Goal: Complete application form

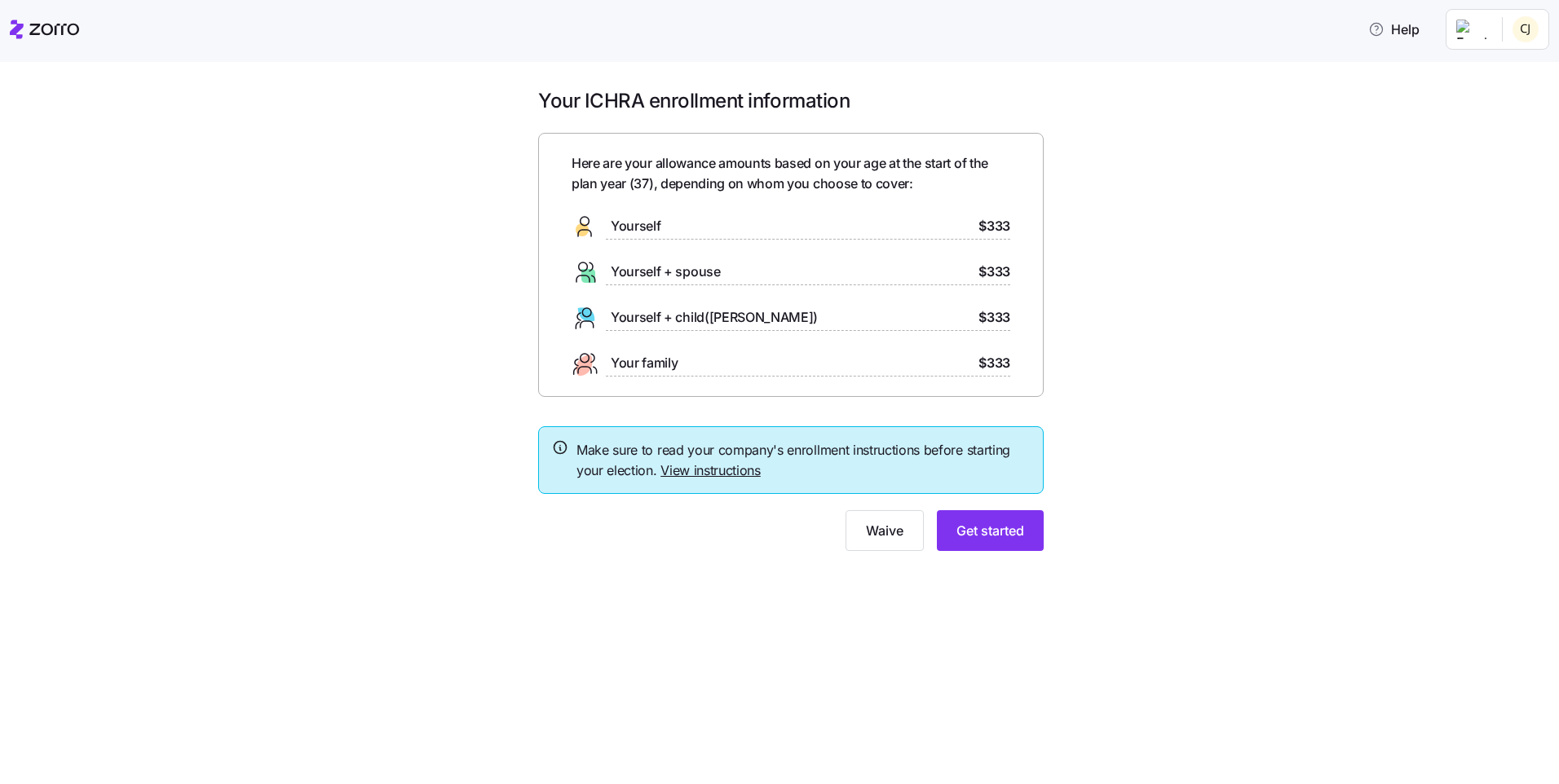
click at [800, 214] on div "Yourself $333" at bounding box center [790, 227] width 439 height 26
click at [625, 215] on div "Yourself" at bounding box center [615, 227] width 89 height 26
click at [1007, 527] on span "Get started" at bounding box center [990, 531] width 68 height 20
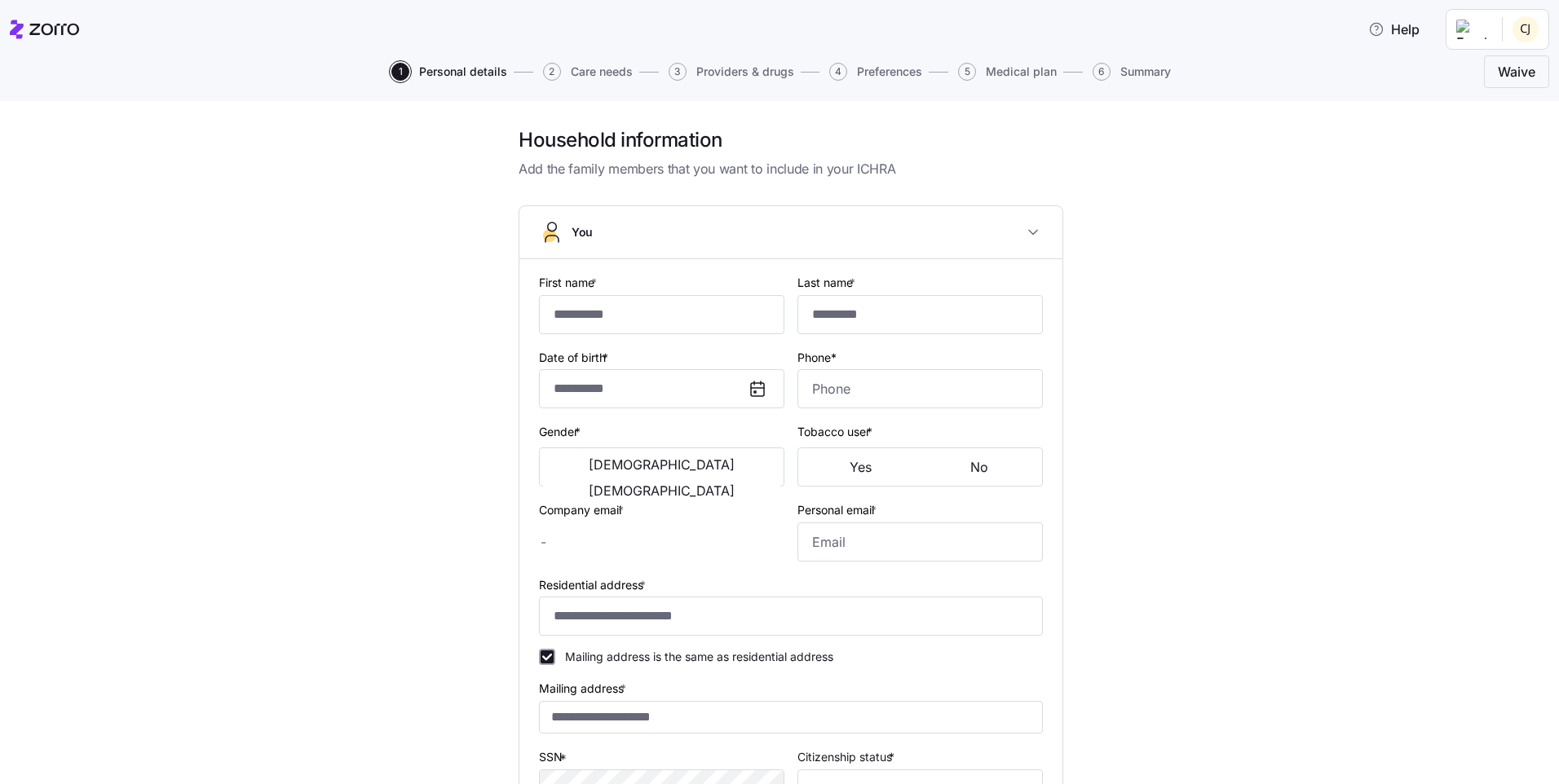
type input "*****"
type input "*******"
type input "[EMAIL_ADDRESS][DOMAIN_NAME]"
type input "**********"
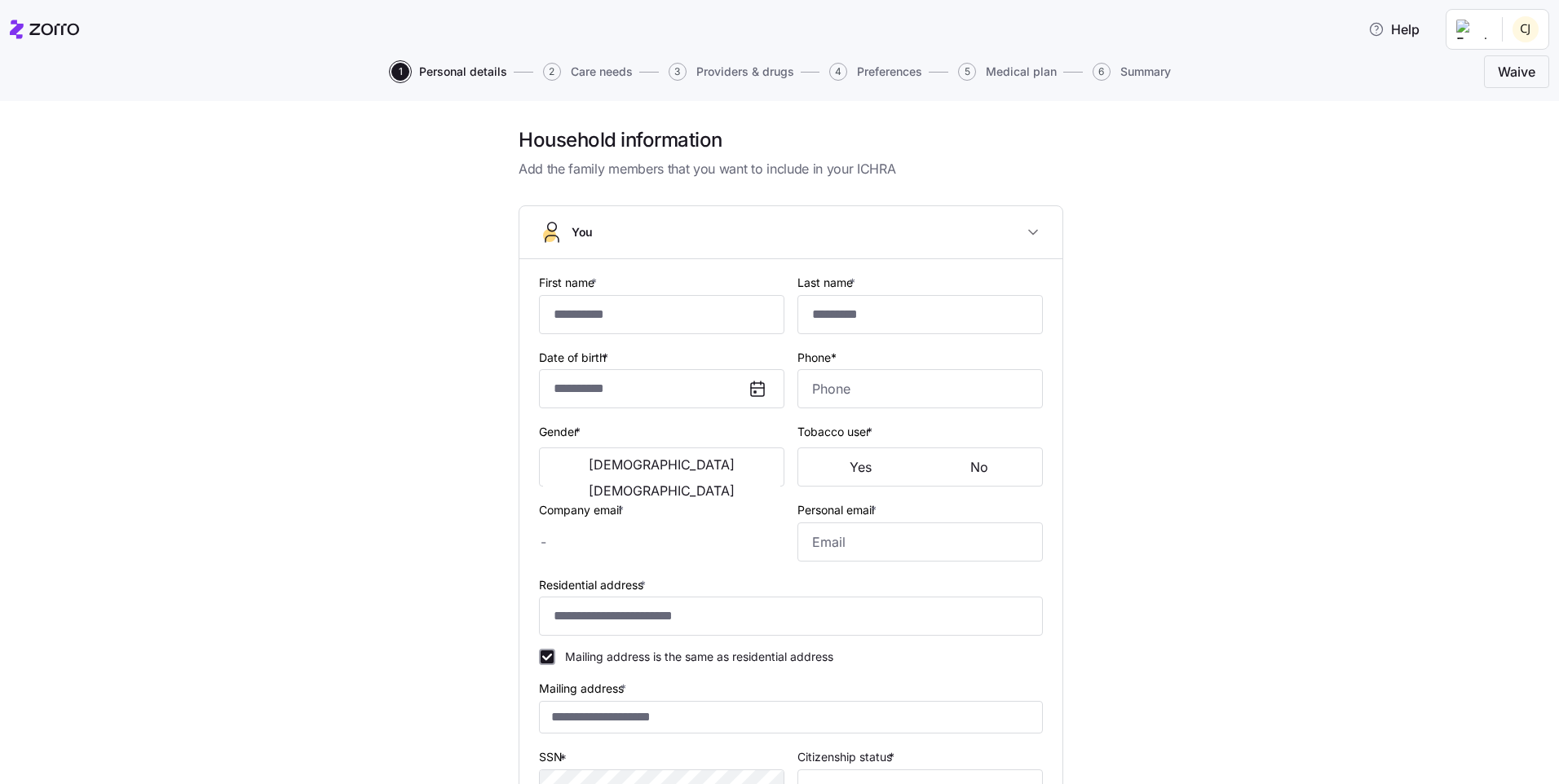
checkbox input "true"
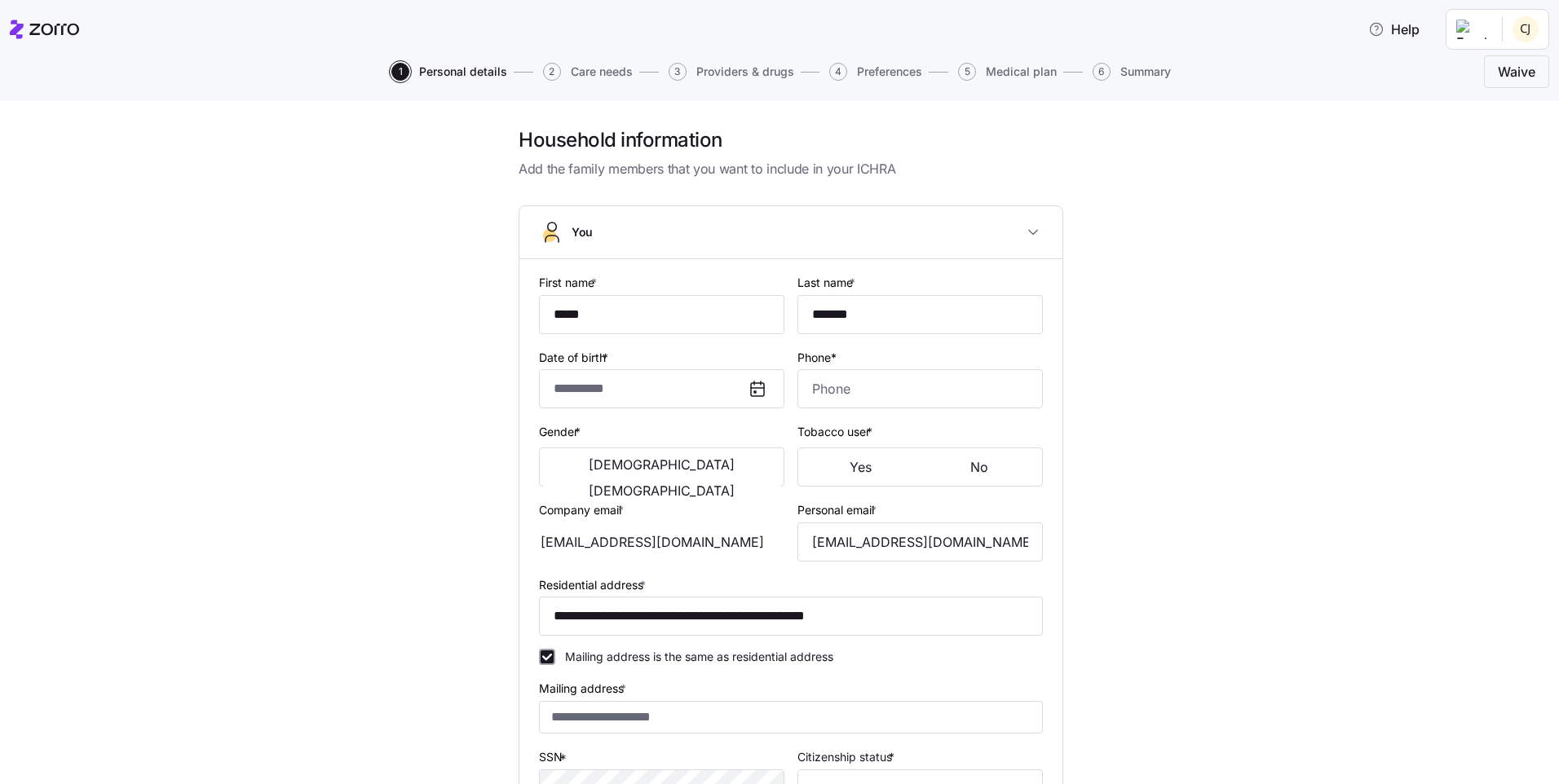
type input "**********"
type input "[PHONE_NUMBER]"
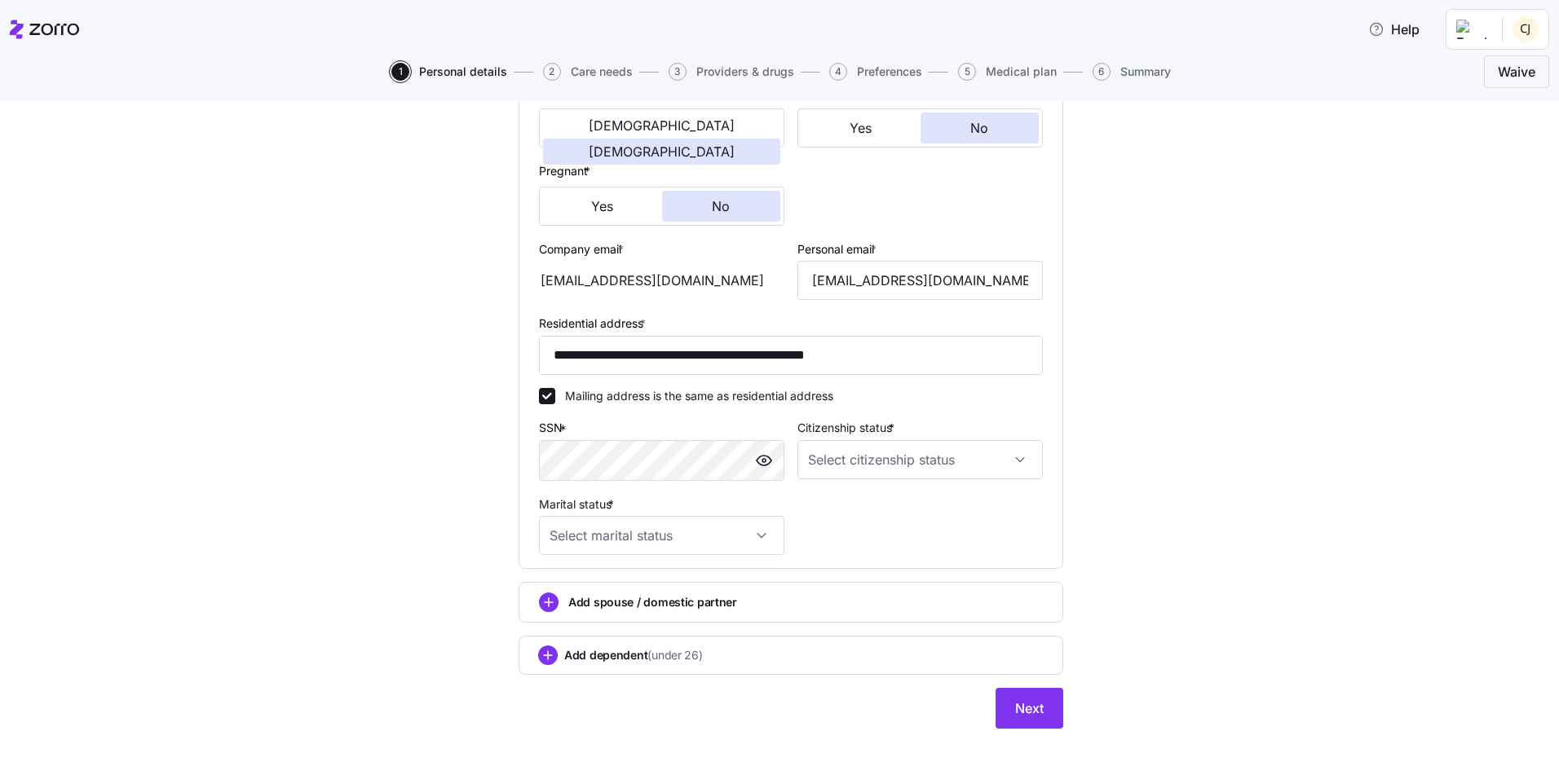
scroll to position [342, 0]
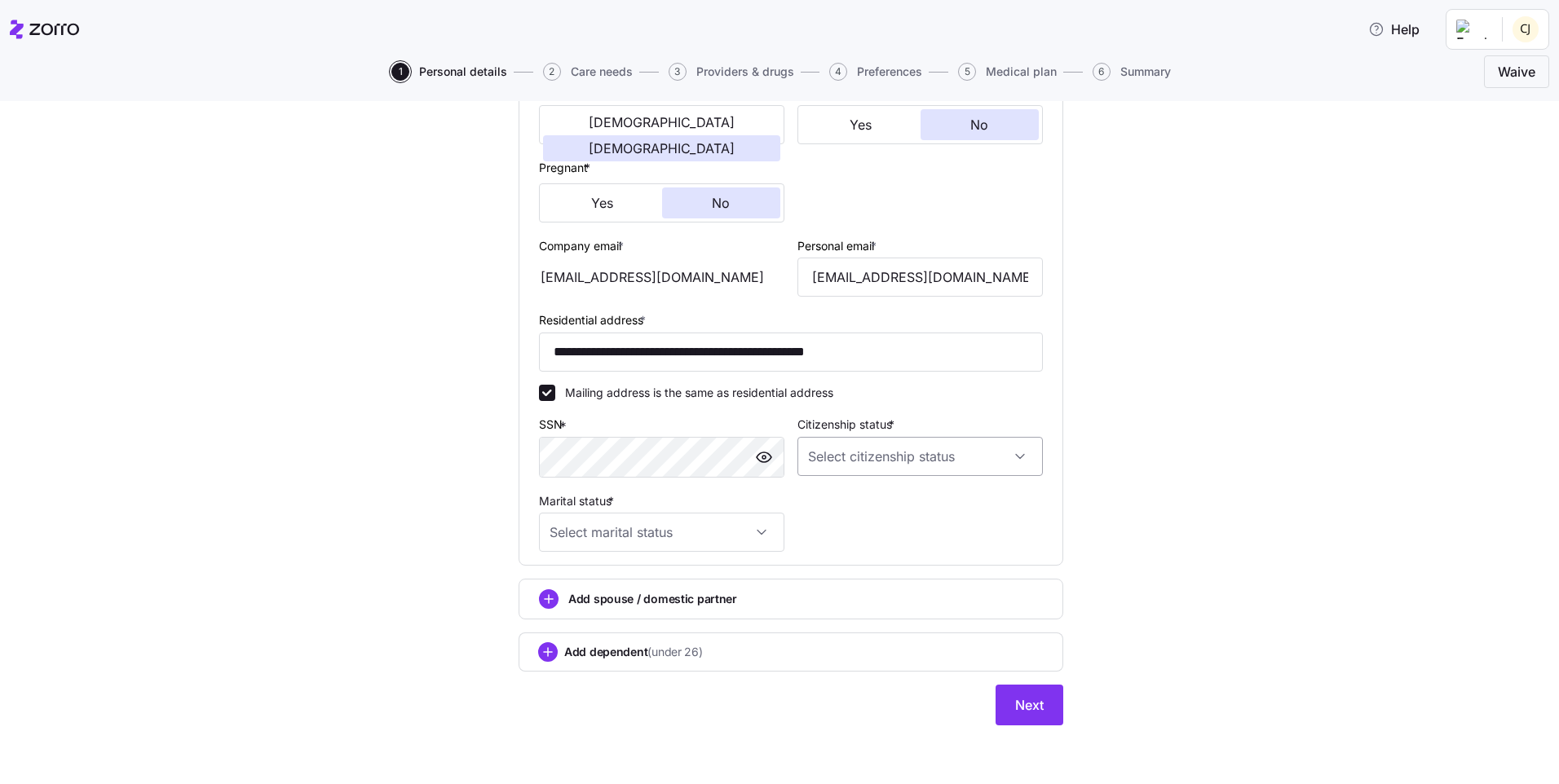
click at [915, 451] on input "Citizenship status *" at bounding box center [920, 456] width 246 height 39
click at [864, 494] on div "[DEMOGRAPHIC_DATA] citizen" at bounding box center [914, 507] width 233 height 34
type input "[DEMOGRAPHIC_DATA] citizen"
click at [722, 539] on input "Marital status *" at bounding box center [662, 532] width 246 height 39
click at [660, 585] on div "Single" at bounding box center [656, 582] width 233 height 34
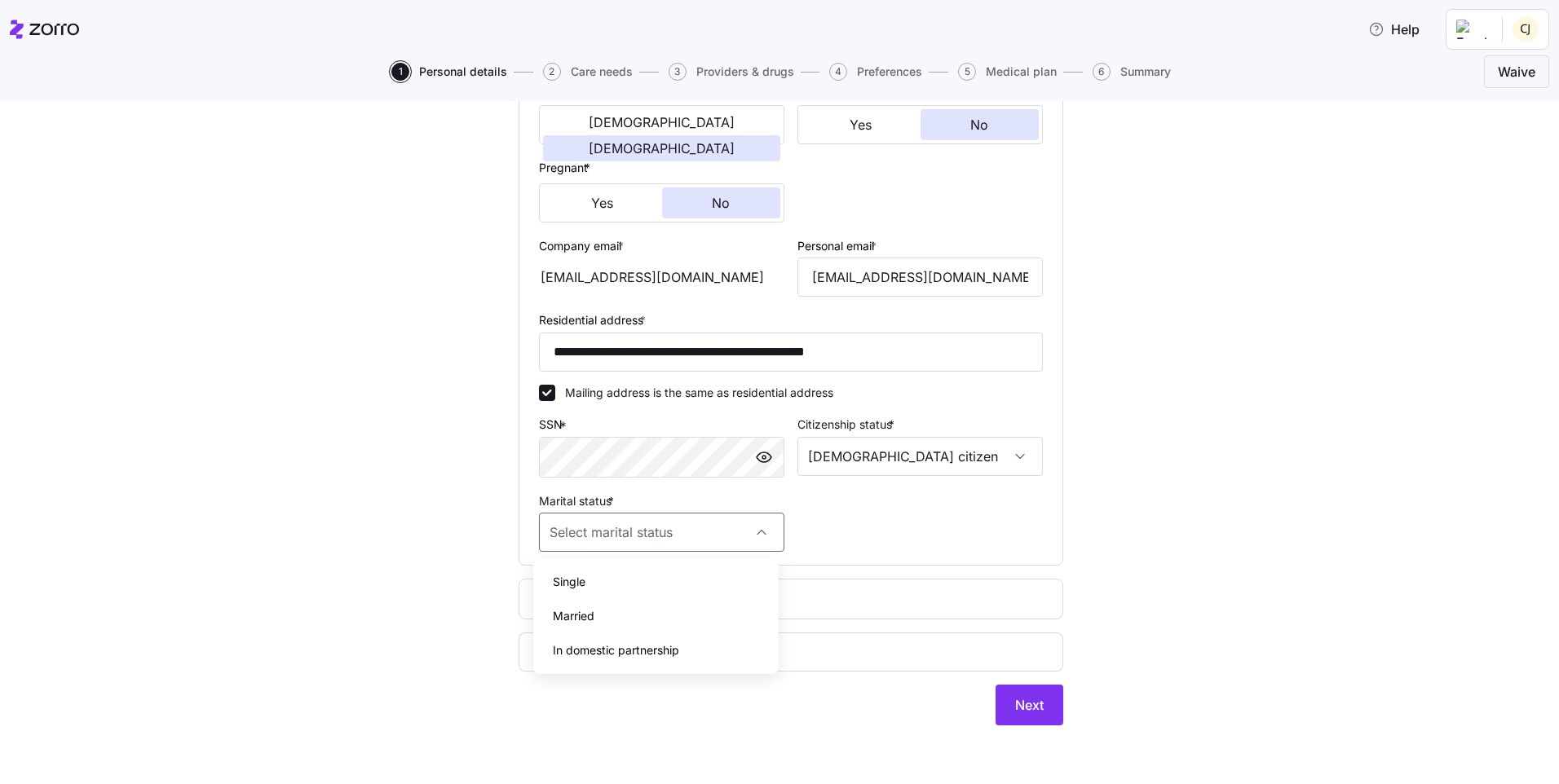
type input "Single"
click at [551, 600] on circle "add icon" at bounding box center [548, 599] width 18 height 18
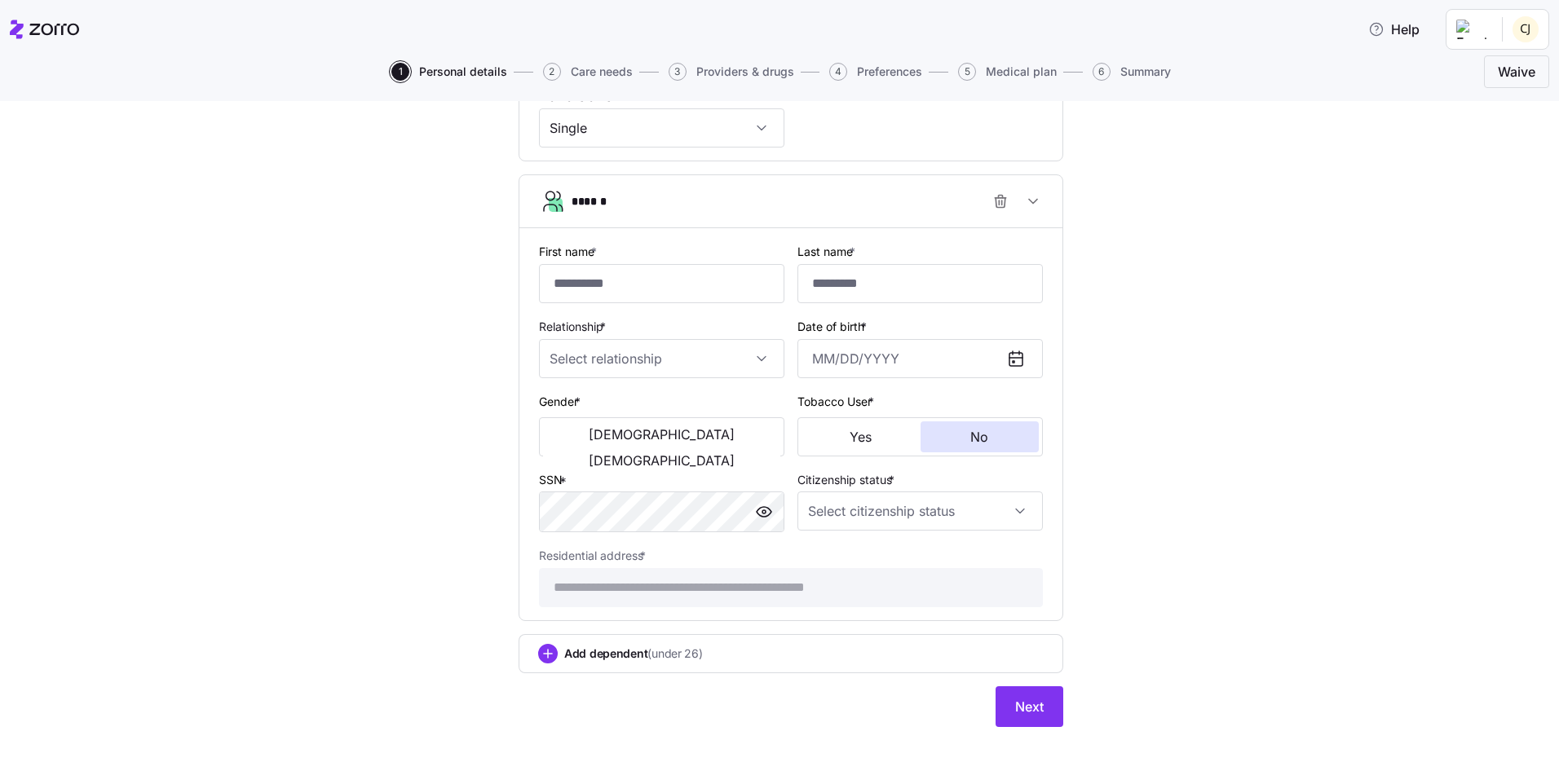
scroll to position [749, 0]
click at [745, 651] on div "Add dependent (under 26)" at bounding box center [791, 652] width 506 height 20
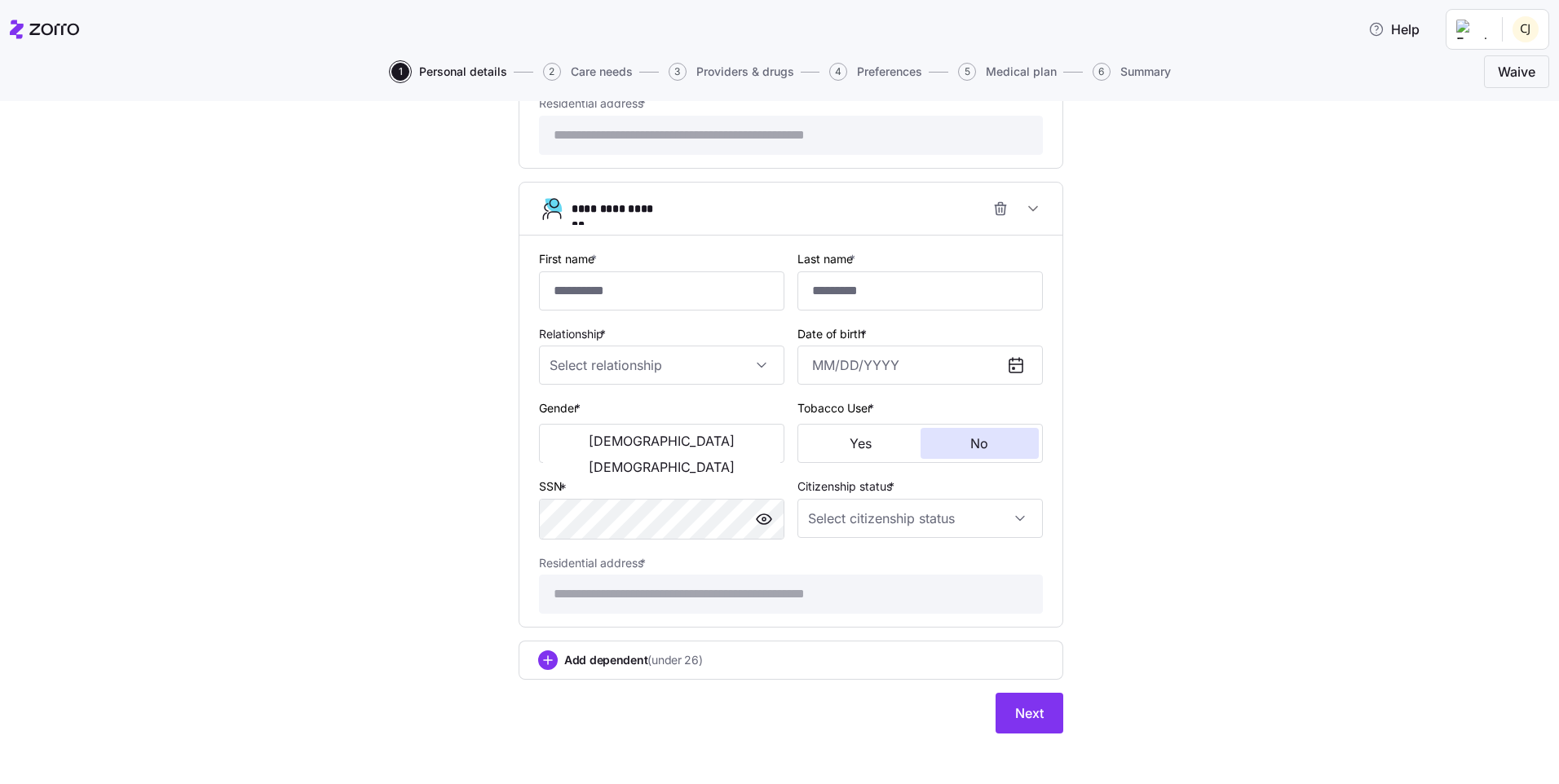
scroll to position [1208, 0]
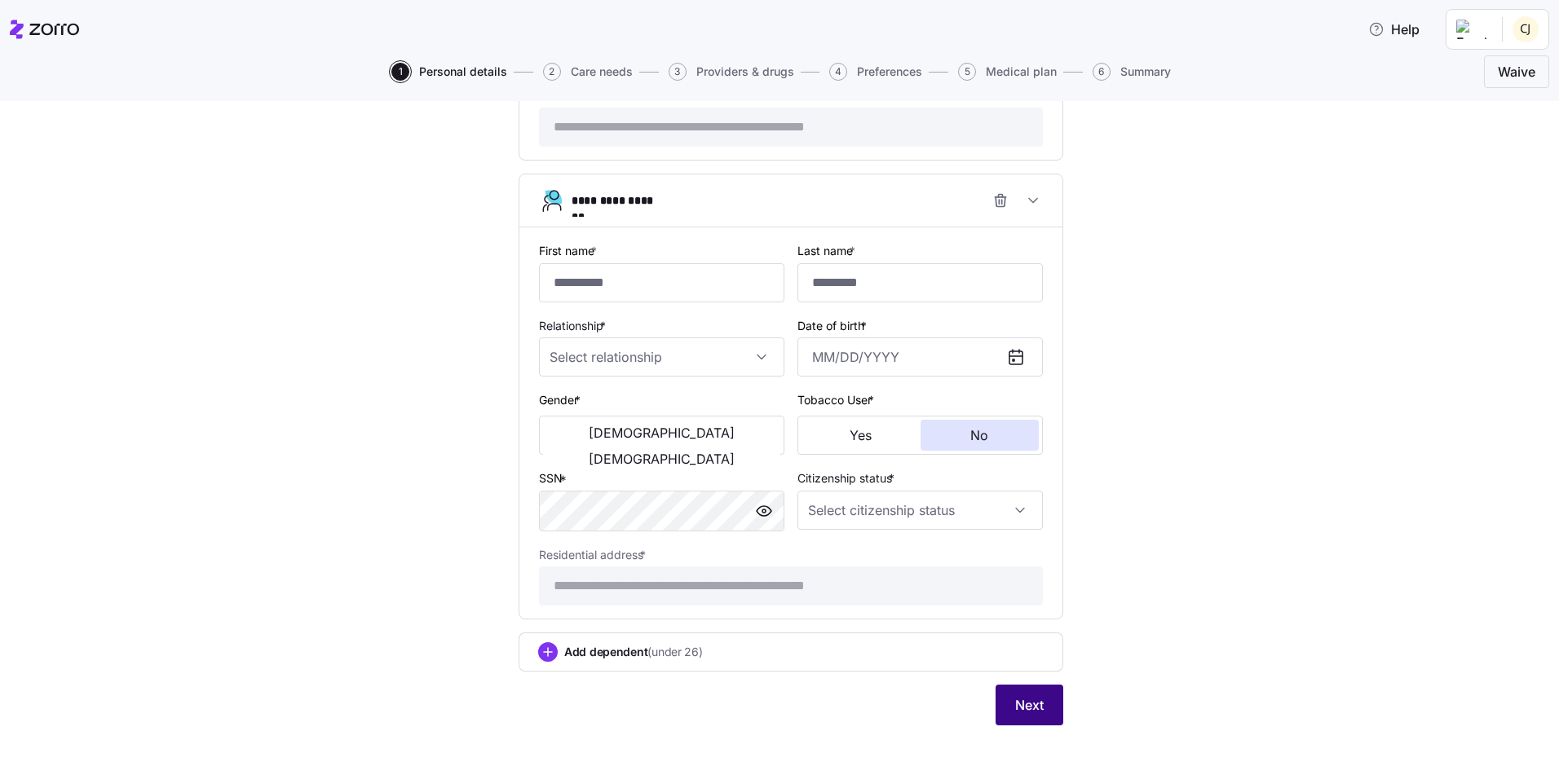
click at [1020, 697] on span "Next" at bounding box center [1029, 705] width 28 height 20
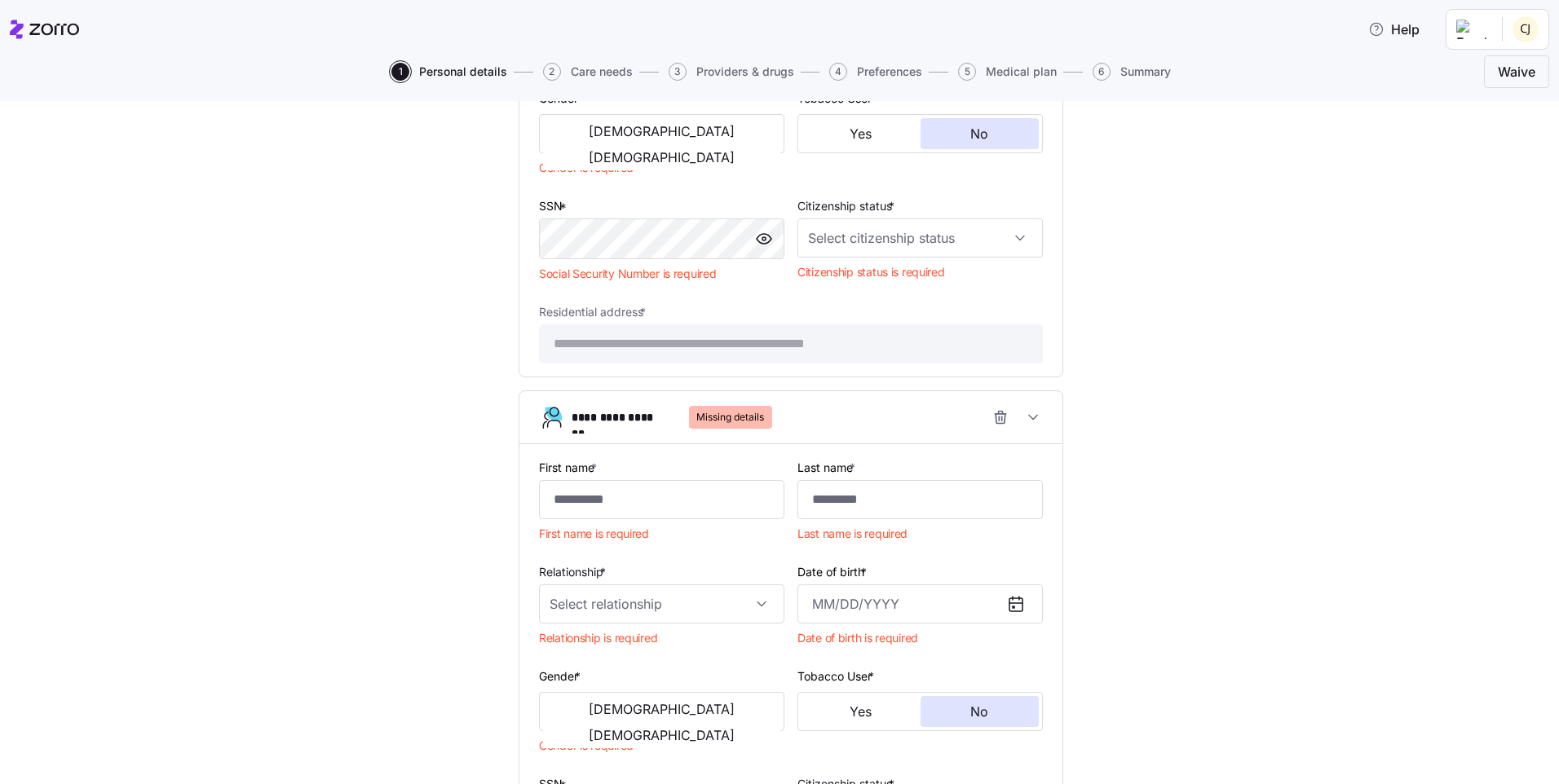
scroll to position [918, 0]
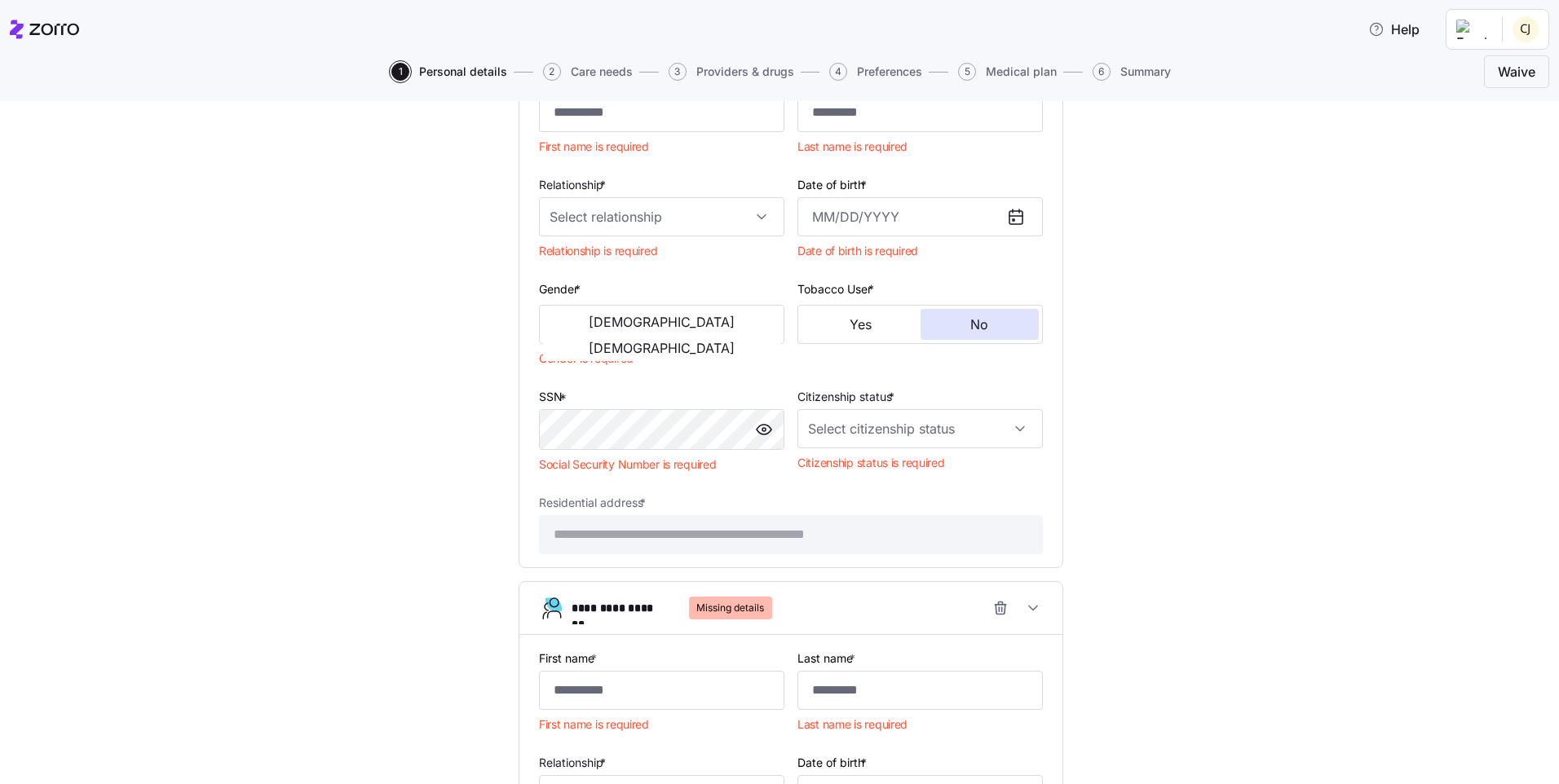
click at [996, 614] on icon "button" at bounding box center [1001, 608] width 16 height 16
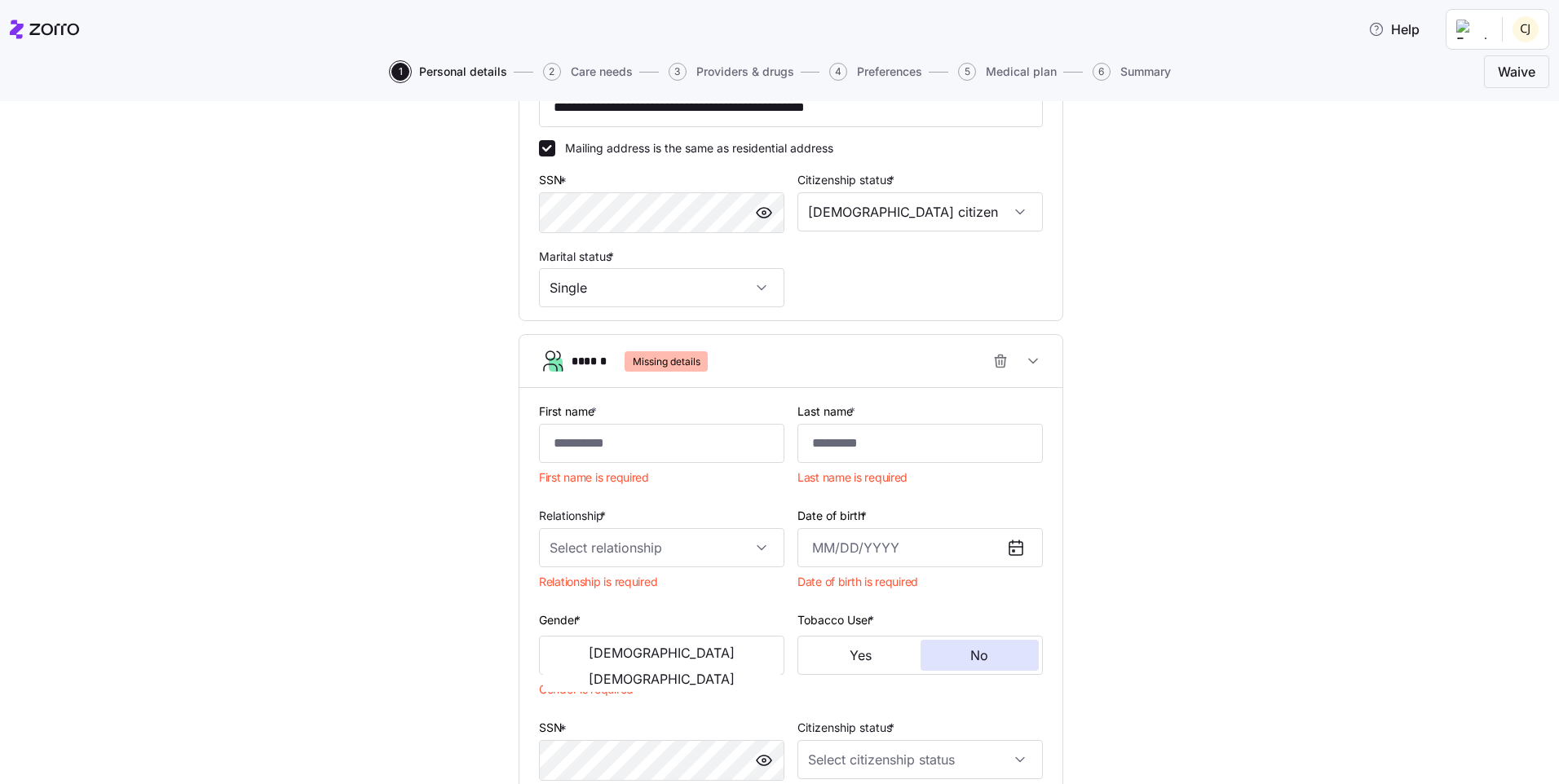
scroll to position [459, 0]
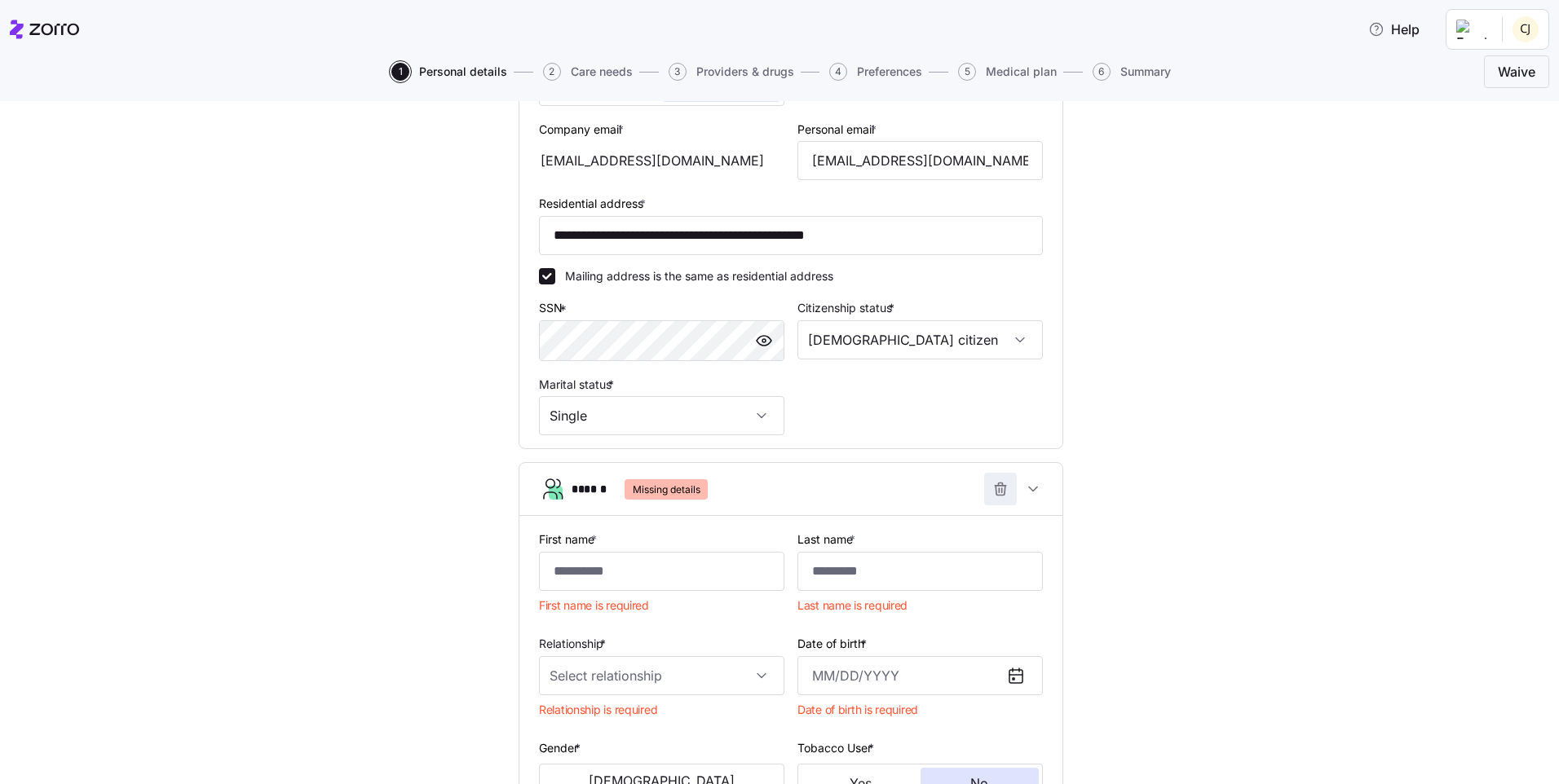
click at [997, 491] on icon "button" at bounding box center [1001, 488] width 16 height 16
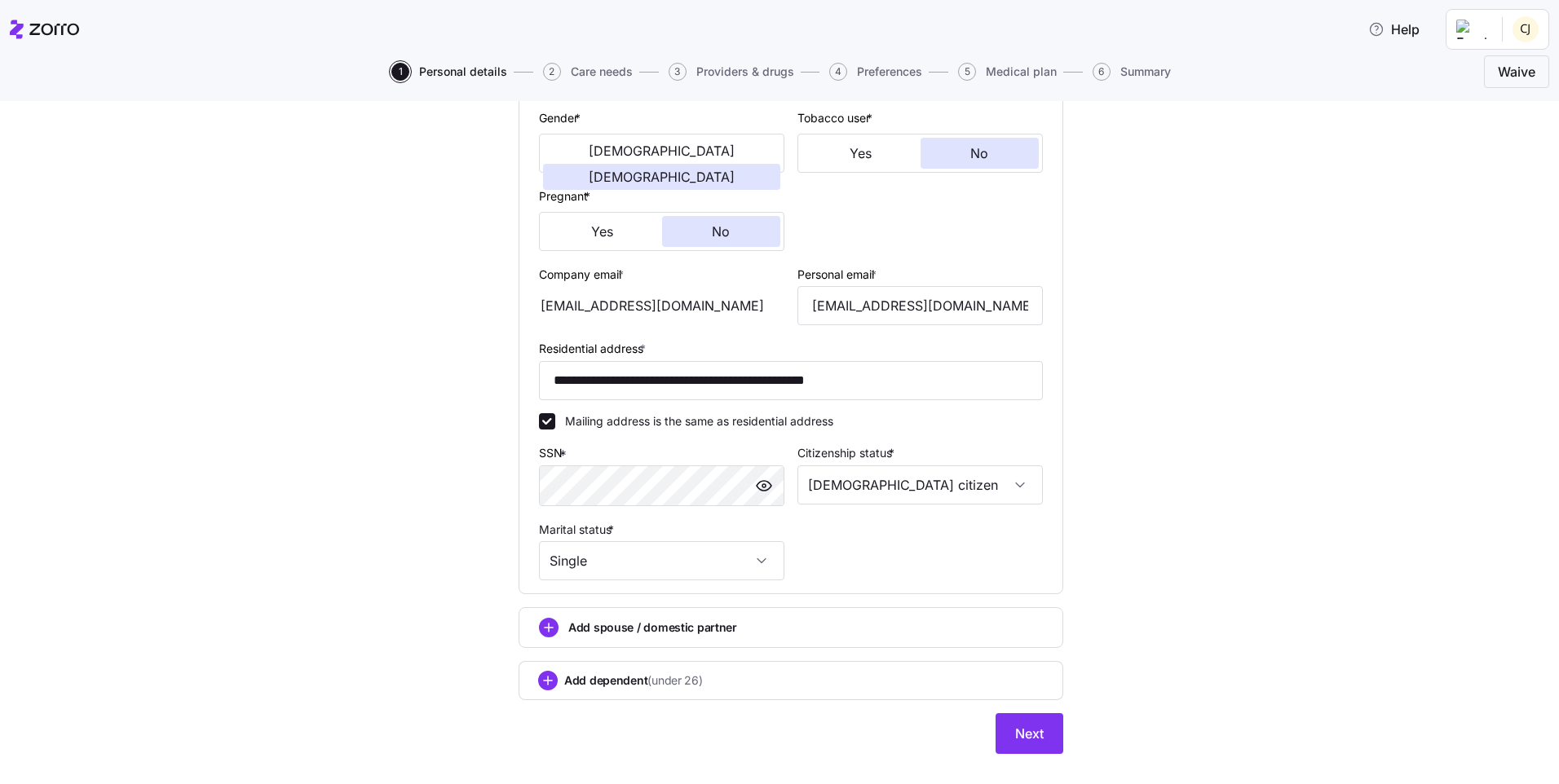
scroll to position [342, 0]
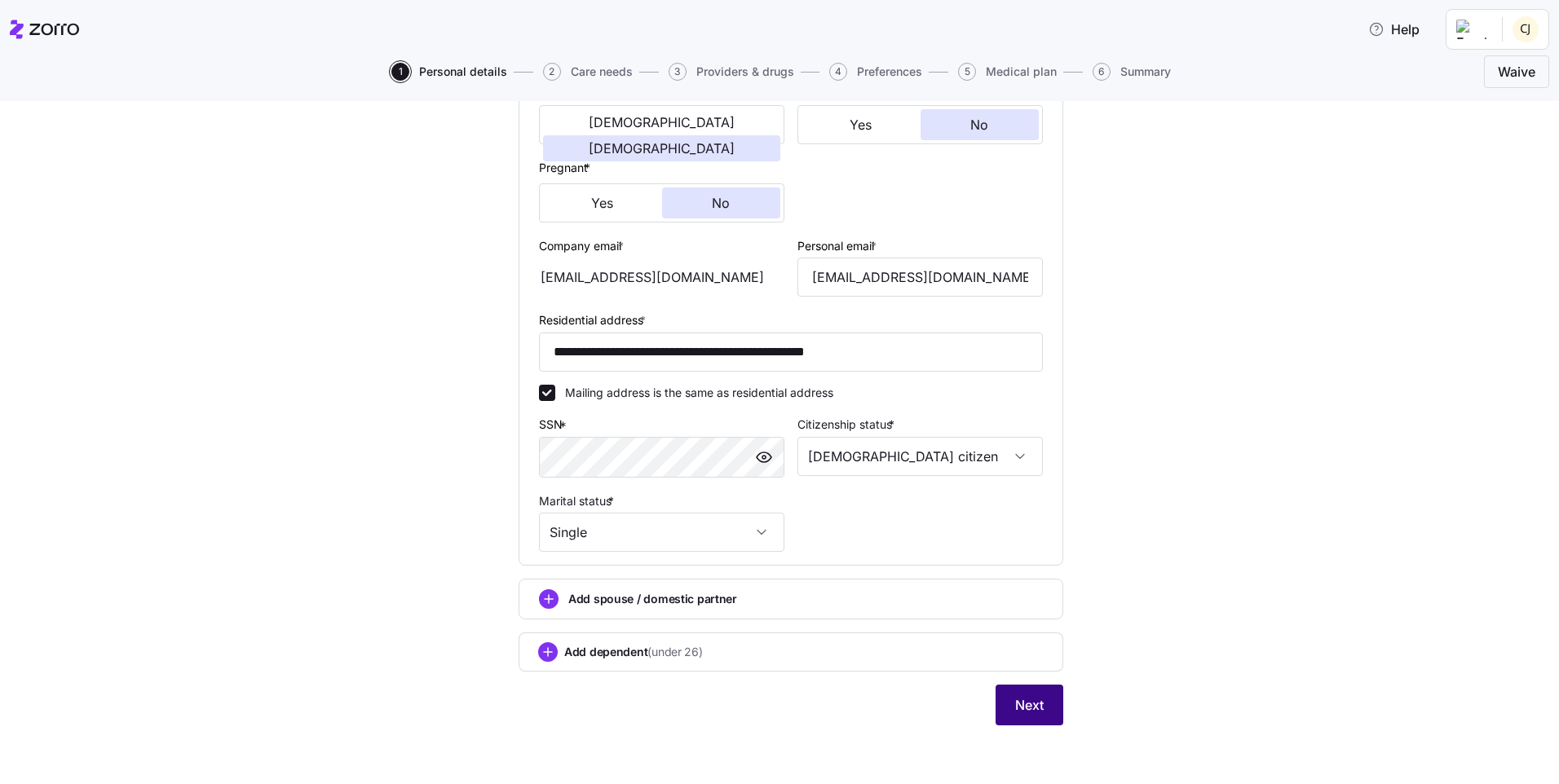
click at [1036, 719] on button "Next" at bounding box center [1030, 705] width 68 height 40
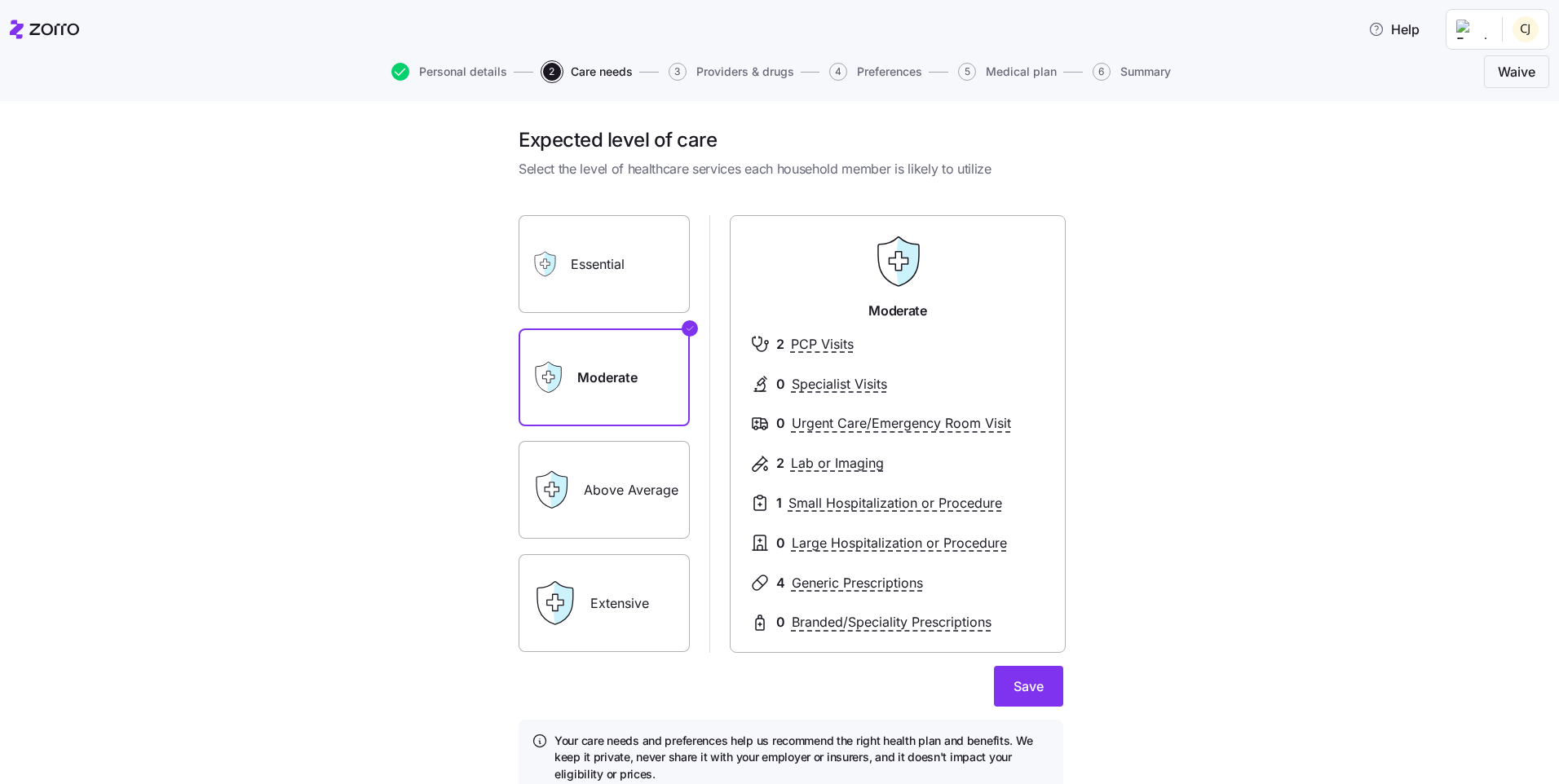
click at [664, 296] on label "Essential" at bounding box center [604, 264] width 171 height 98
click at [0, 0] on input "Essential" at bounding box center [0, 0] width 0 height 0
click at [636, 365] on label "Moderate" at bounding box center [604, 377] width 171 height 98
click at [0, 0] on input "Moderate" at bounding box center [0, 0] width 0 height 0
click at [587, 464] on label "Above Average" at bounding box center [604, 490] width 171 height 98
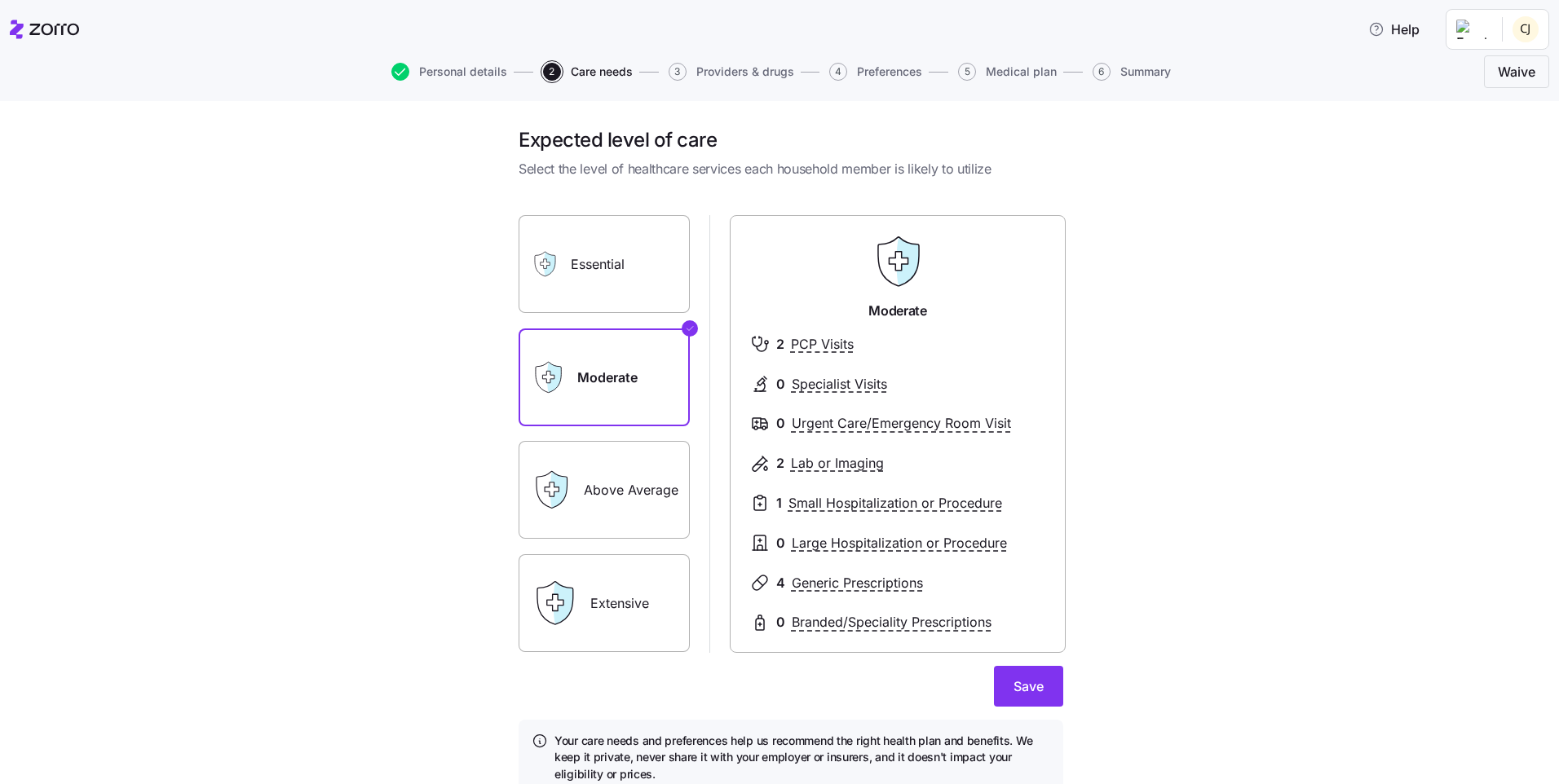
click at [0, 0] on input "Above Average" at bounding box center [0, 0] width 0 height 0
click at [597, 585] on label "Extensive" at bounding box center [604, 604] width 171 height 98
click at [0, 0] on input "Extensive" at bounding box center [0, 0] width 0 height 0
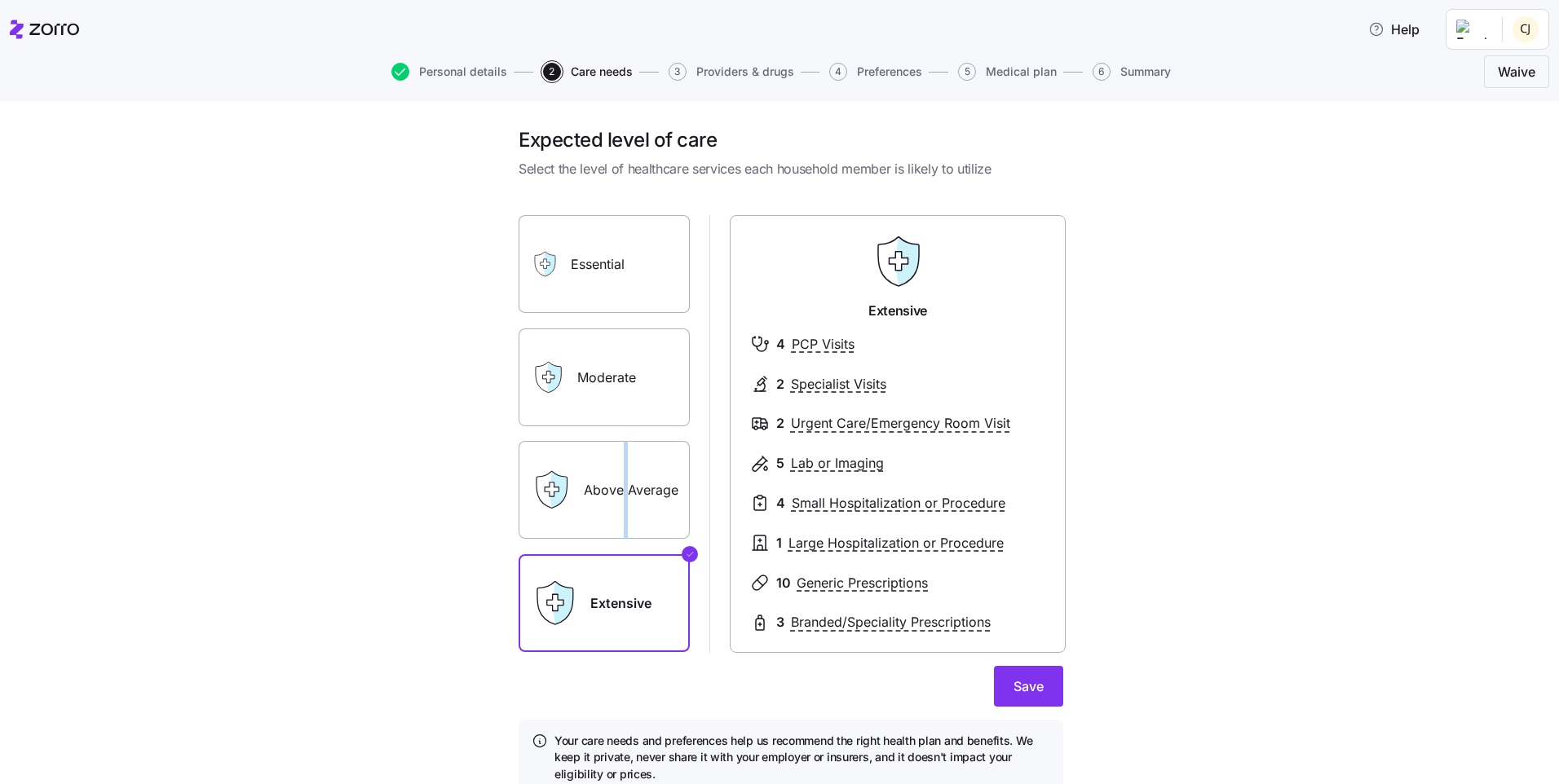
click at [624, 524] on label "Above Average" at bounding box center [604, 490] width 171 height 98
click at [658, 504] on label "Above Average" at bounding box center [604, 490] width 171 height 98
click at [0, 0] on input "Above Average" at bounding box center [0, 0] width 0 height 0
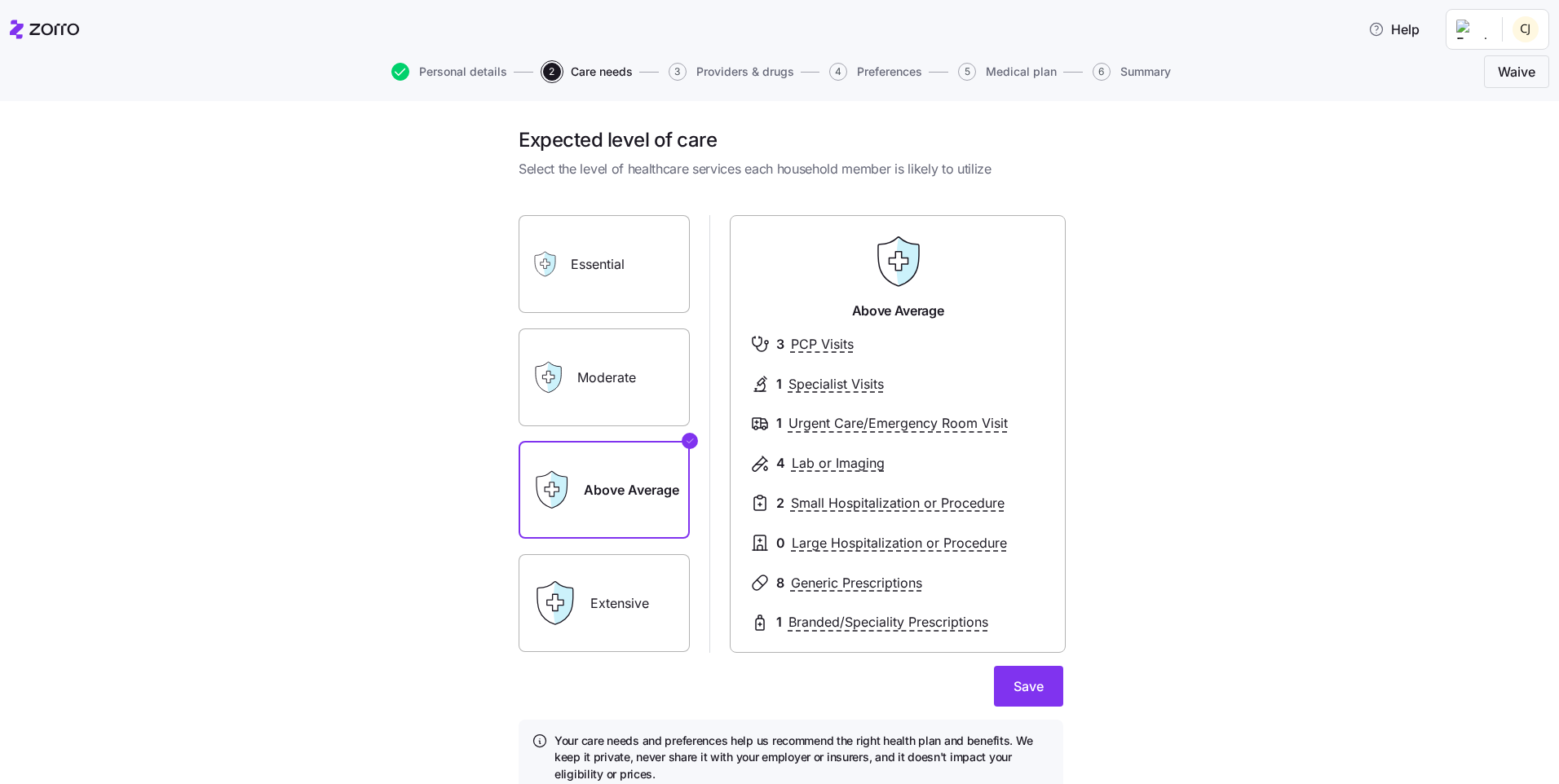
click at [603, 385] on label "Moderate" at bounding box center [604, 377] width 171 height 98
click at [0, 0] on input "Moderate" at bounding box center [0, 0] width 0 height 0
click at [1284, 401] on div "Expected level of care Select the level of healthcare services each household m…" at bounding box center [791, 471] width 1491 height 688
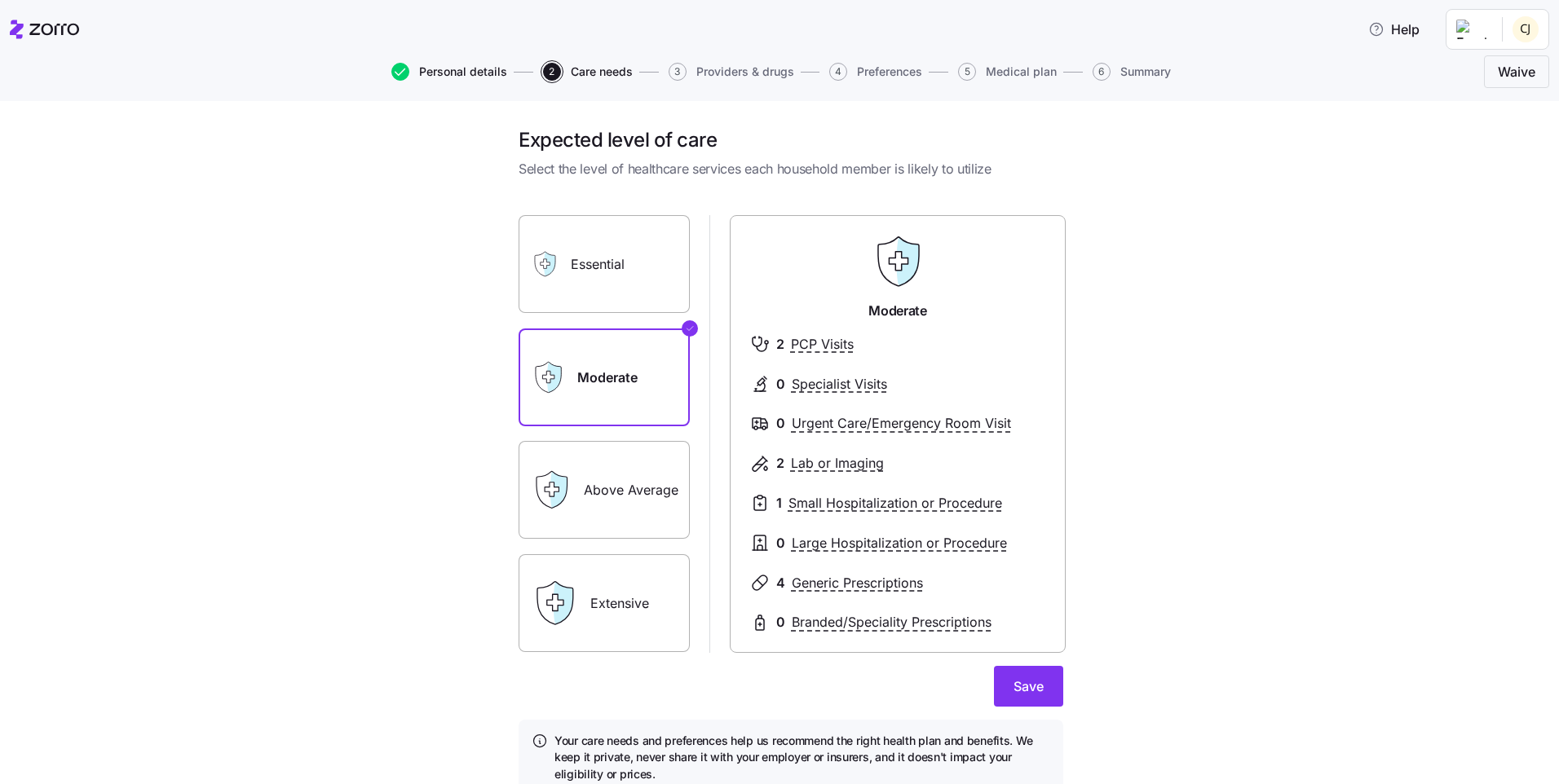
click at [464, 72] on span "Personal details" at bounding box center [463, 72] width 88 height 11
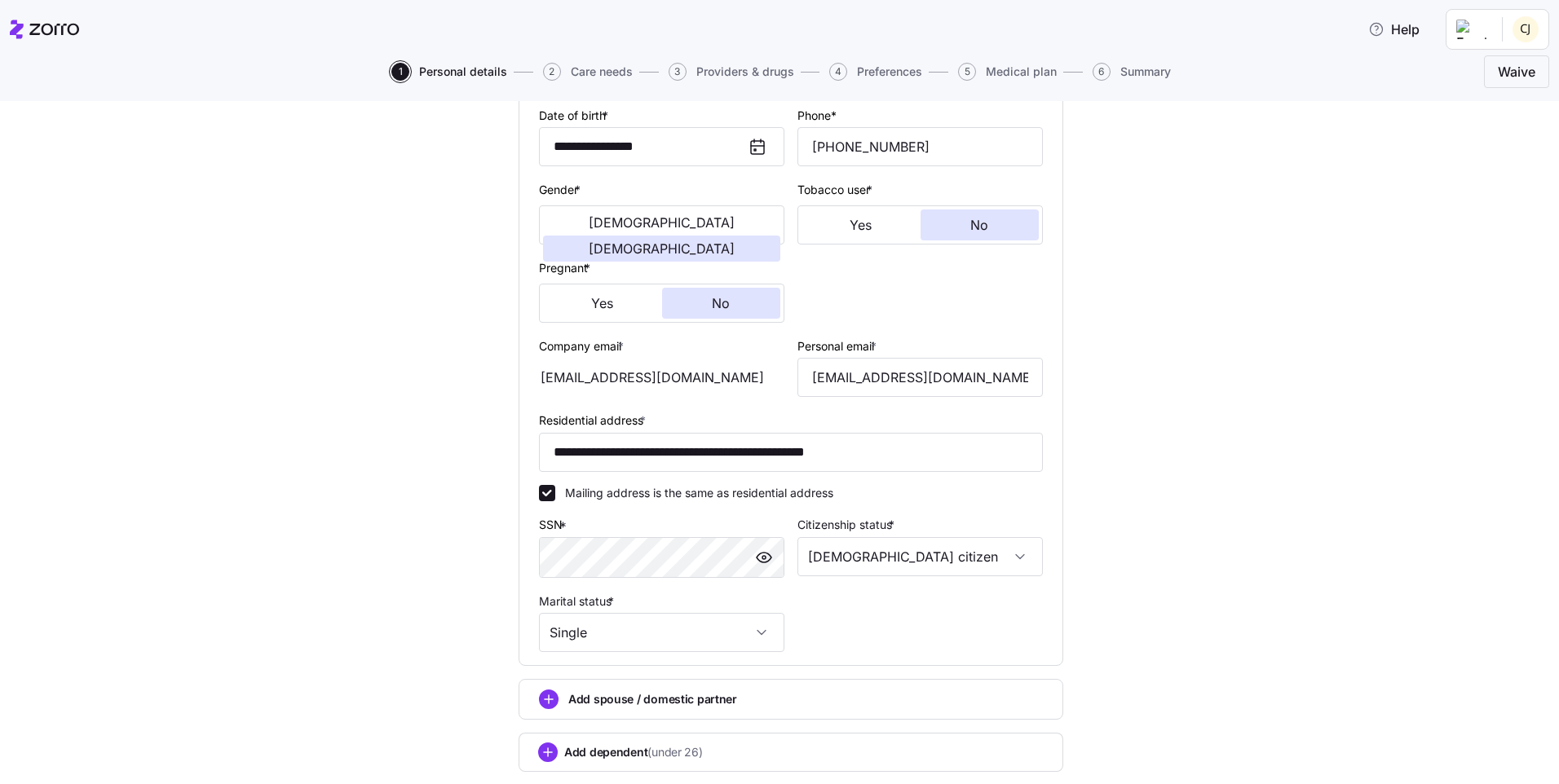
scroll to position [342, 0]
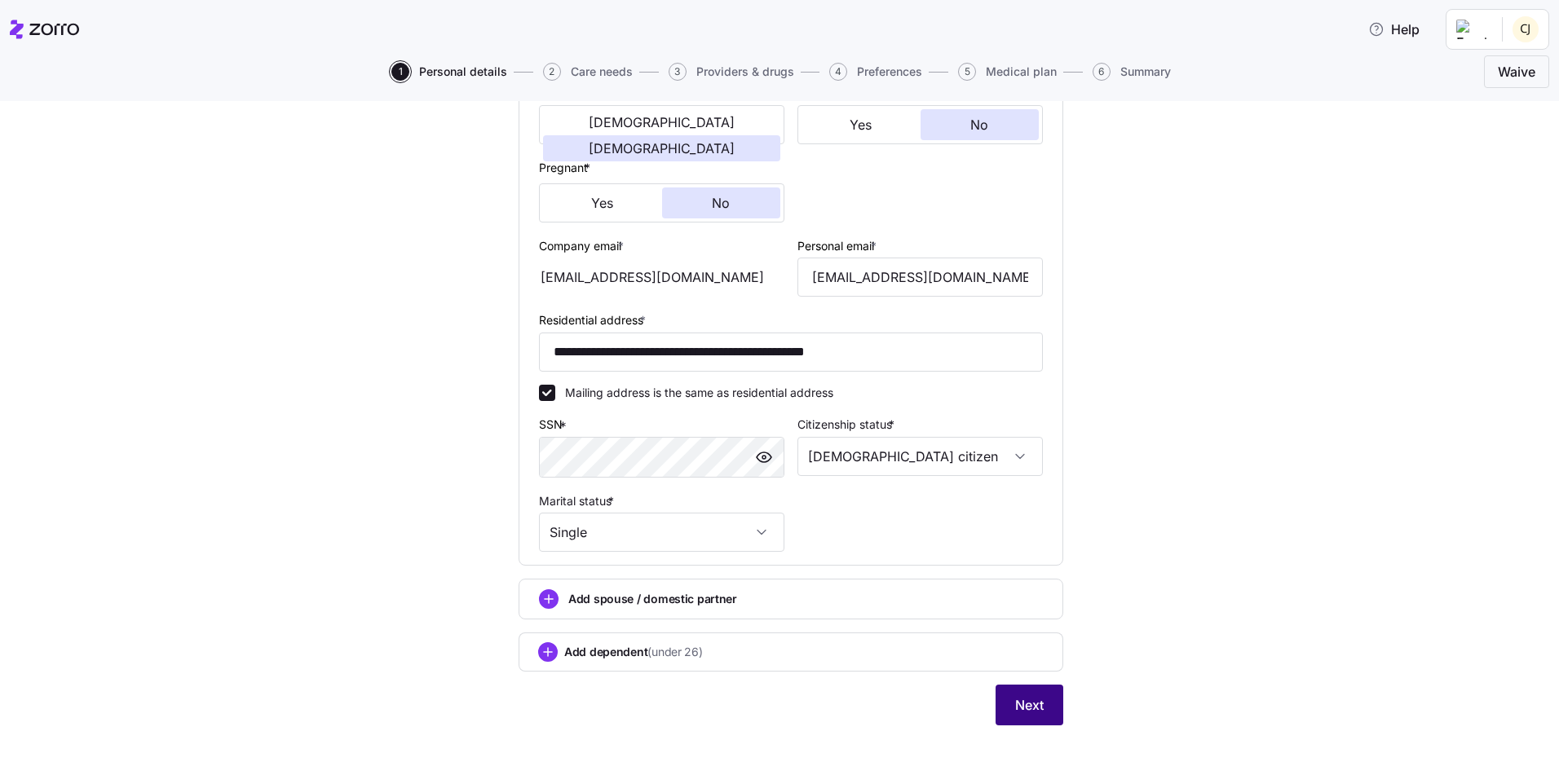
click at [1040, 710] on button "Next" at bounding box center [1030, 705] width 68 height 40
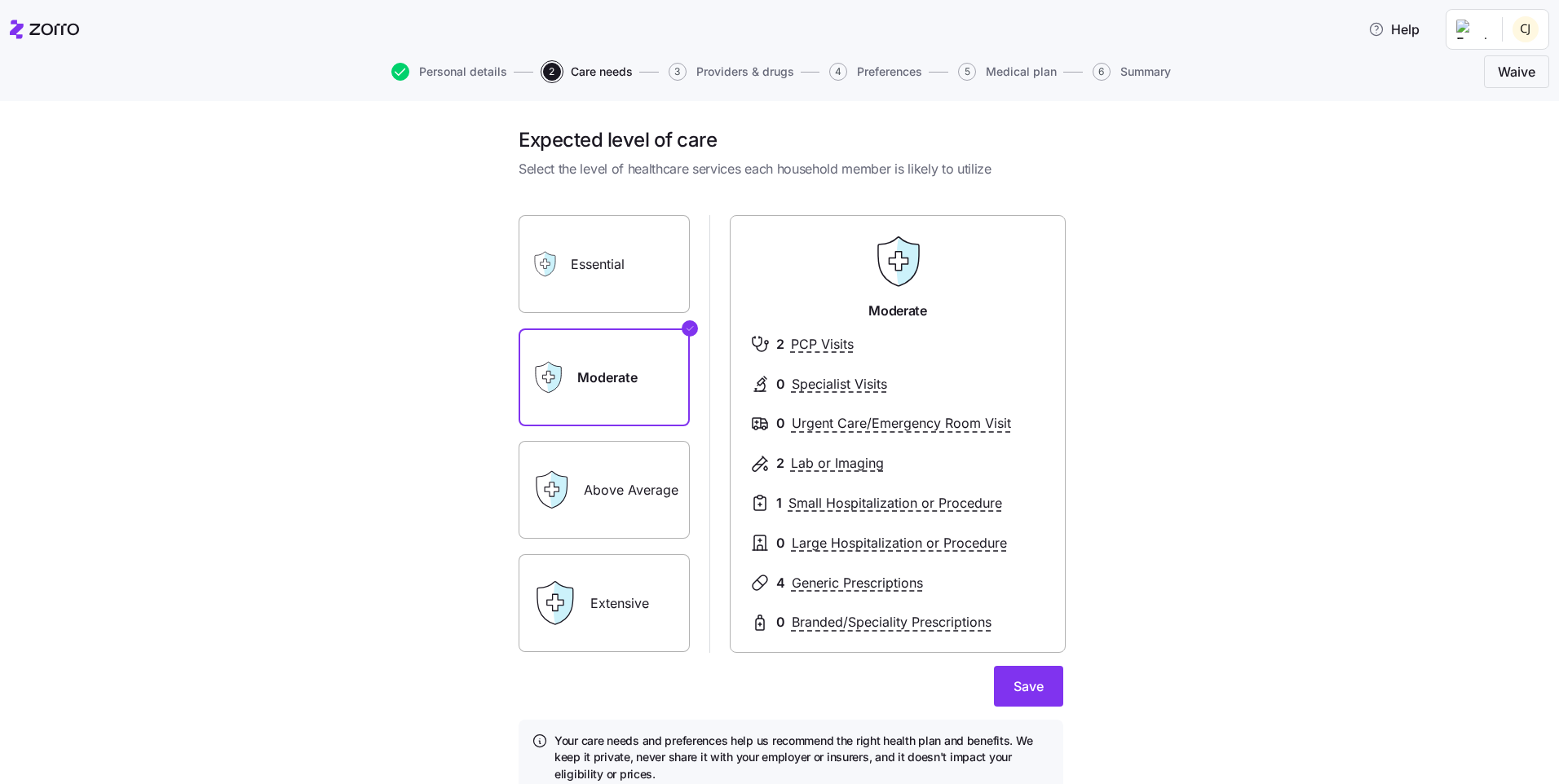
click at [642, 499] on label "Above Average" at bounding box center [604, 490] width 171 height 98
click at [0, 0] on input "Above Average" at bounding box center [0, 0] width 0 height 0
